Goal: Task Accomplishment & Management: Complete application form

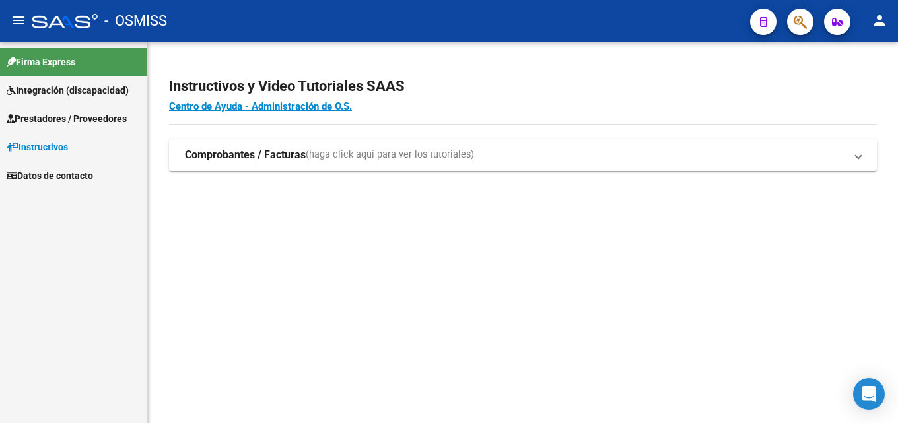
click at [58, 116] on span "Prestadores / Proveedores" at bounding box center [67, 119] width 120 height 15
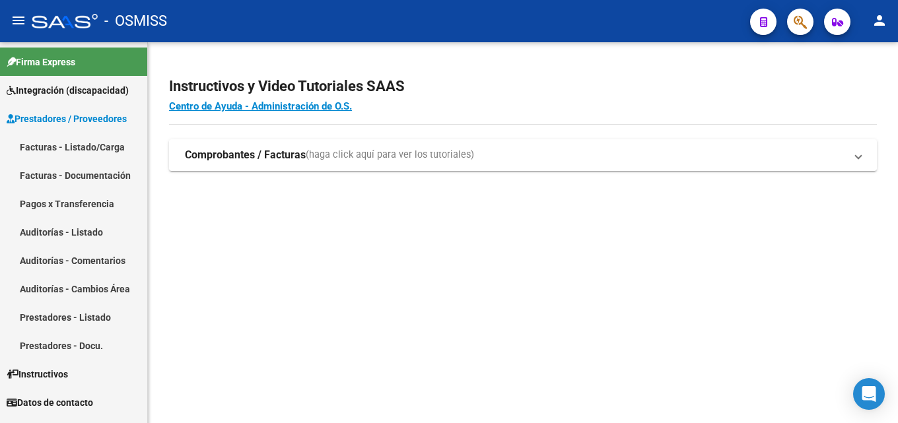
click at [95, 147] on link "Facturas - Listado/Carga" at bounding box center [73, 147] width 147 height 28
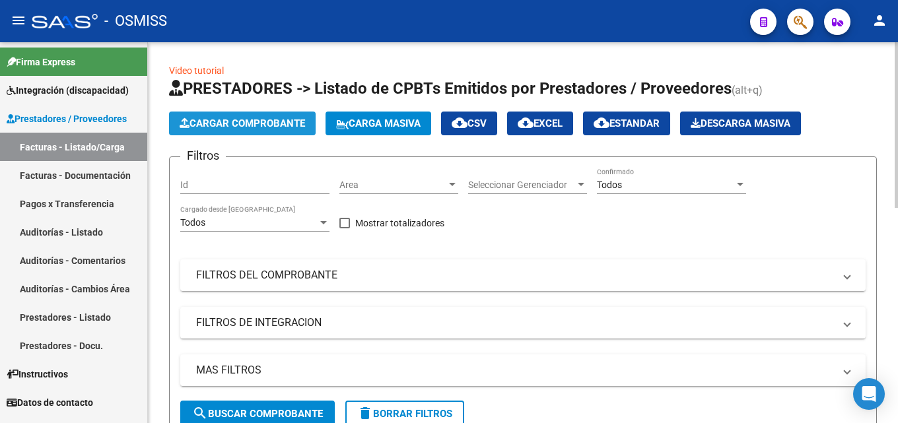
click at [274, 121] on span "Cargar Comprobante" at bounding box center [242, 124] width 125 height 12
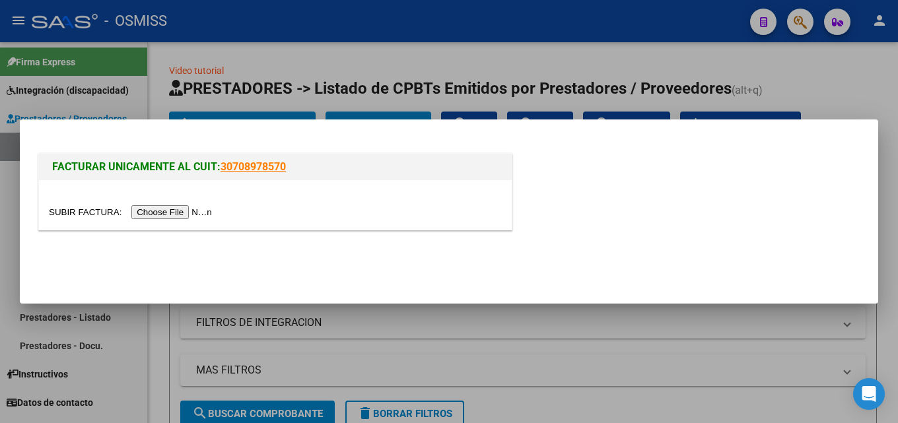
click at [169, 211] on input "file" at bounding box center [132, 212] width 167 height 14
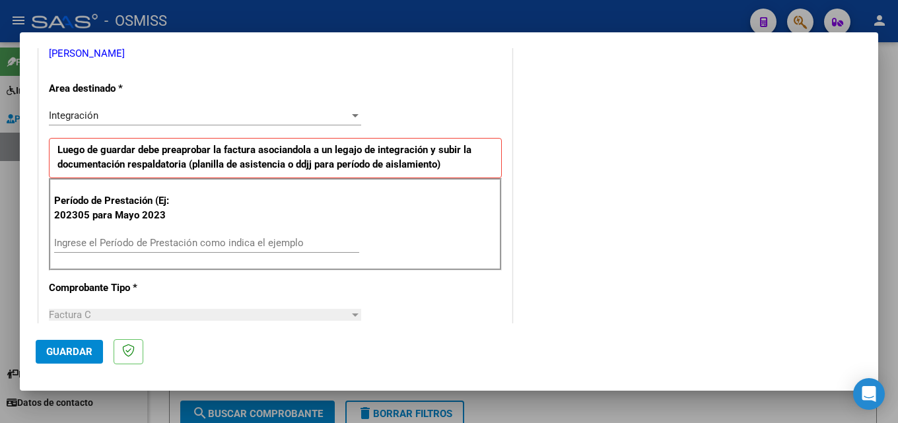
scroll to position [330, 0]
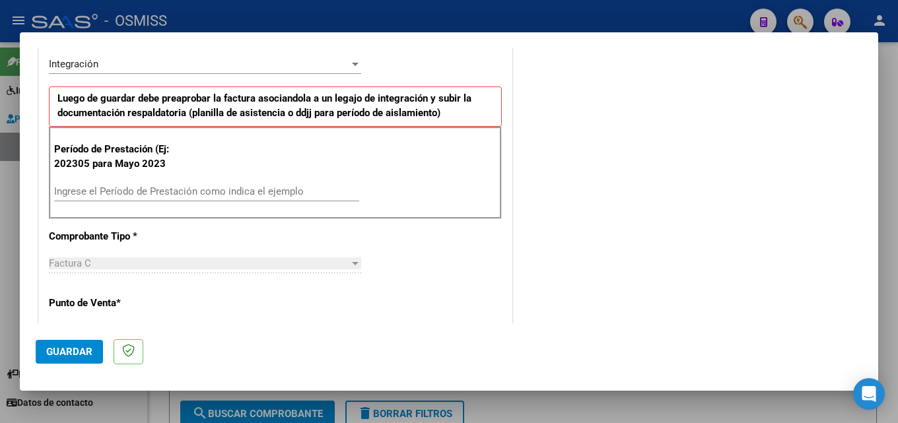
click at [120, 195] on input "Ingrese el Período de Prestación como indica el ejemplo" at bounding box center [206, 192] width 305 height 12
type input "202507"
click at [75, 351] on span "Guardar" at bounding box center [69, 352] width 46 height 12
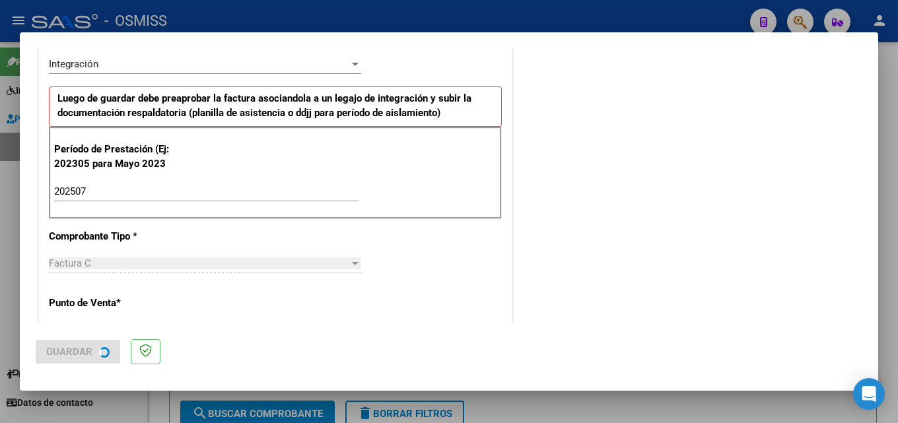
scroll to position [0, 0]
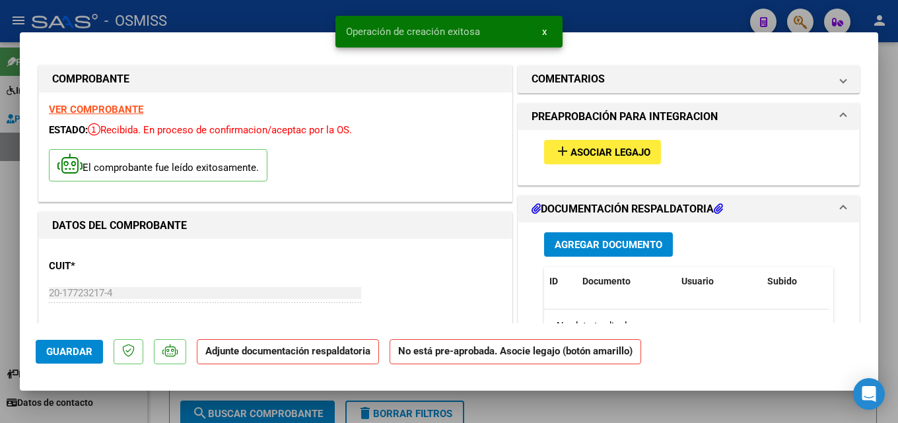
click at [629, 244] on span "Agregar Documento" at bounding box center [609, 245] width 108 height 12
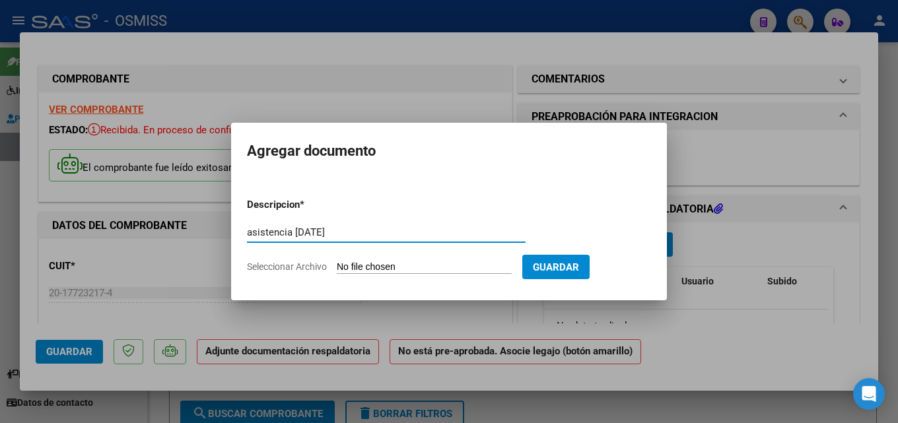
type input "asistencia [DATE]"
click at [412, 261] on input "Seleccionar Archivo" at bounding box center [424, 267] width 175 height 13
type input "C:\fakepath\7 ASISTENCIA [PERSON_NAME].pdf"
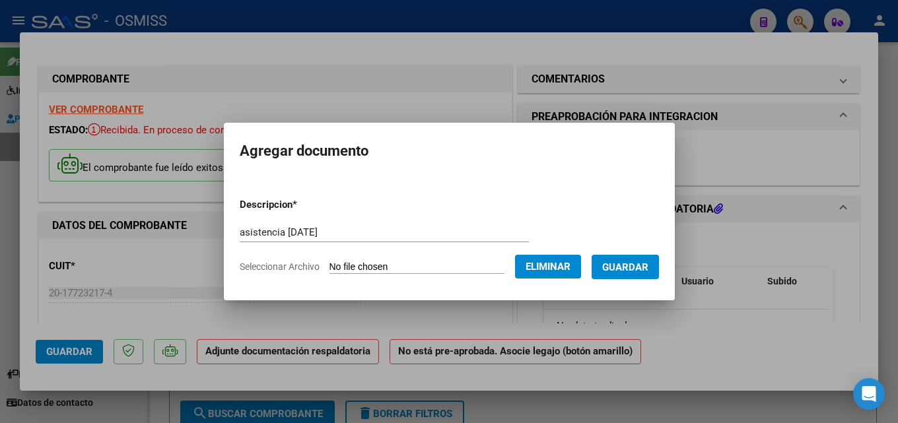
click at [641, 272] on span "Guardar" at bounding box center [625, 267] width 46 height 12
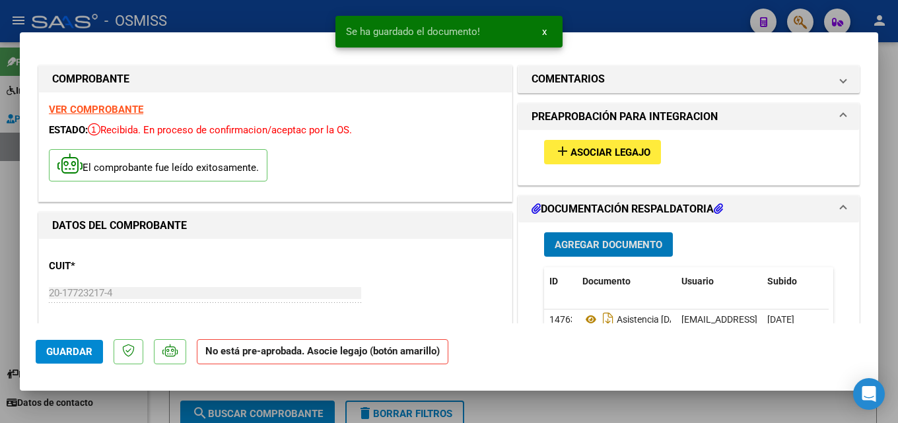
click at [594, 147] on span "Asociar Legajo" at bounding box center [610, 153] width 80 height 12
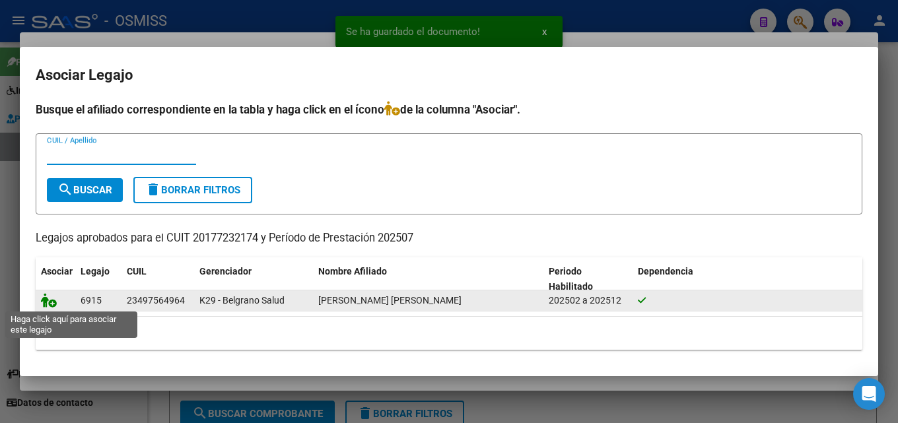
click at [46, 300] on icon at bounding box center [49, 300] width 16 height 15
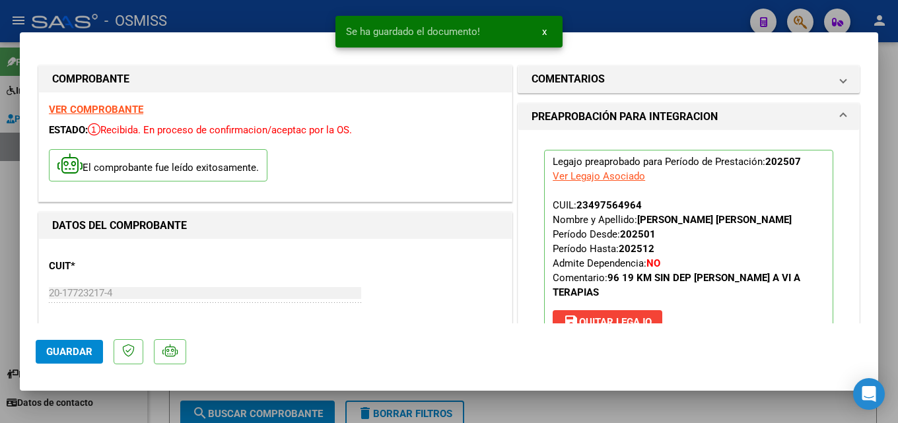
click at [74, 350] on span "Guardar" at bounding box center [69, 352] width 46 height 12
click at [235, 18] on div at bounding box center [449, 211] width 898 height 423
